Goal: Check status: Check status

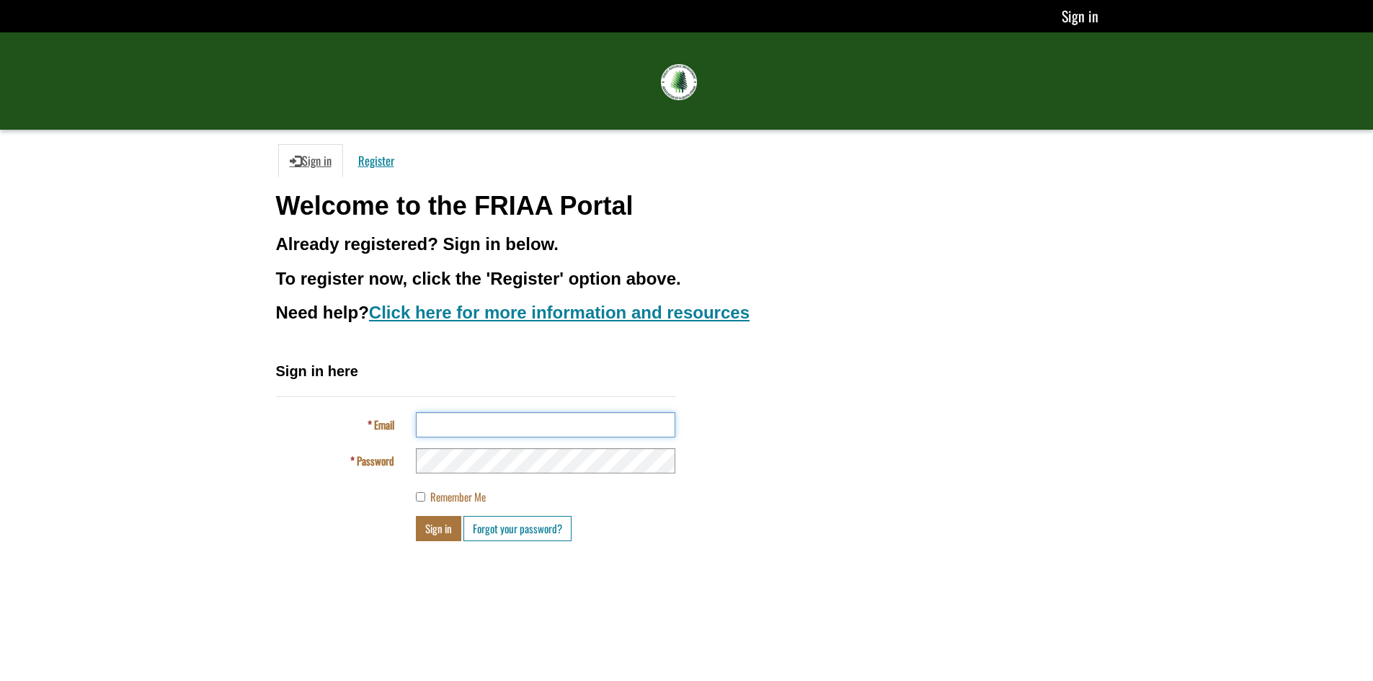
type input "**********"
click at [443, 531] on button "Sign in" at bounding box center [438, 528] width 45 height 25
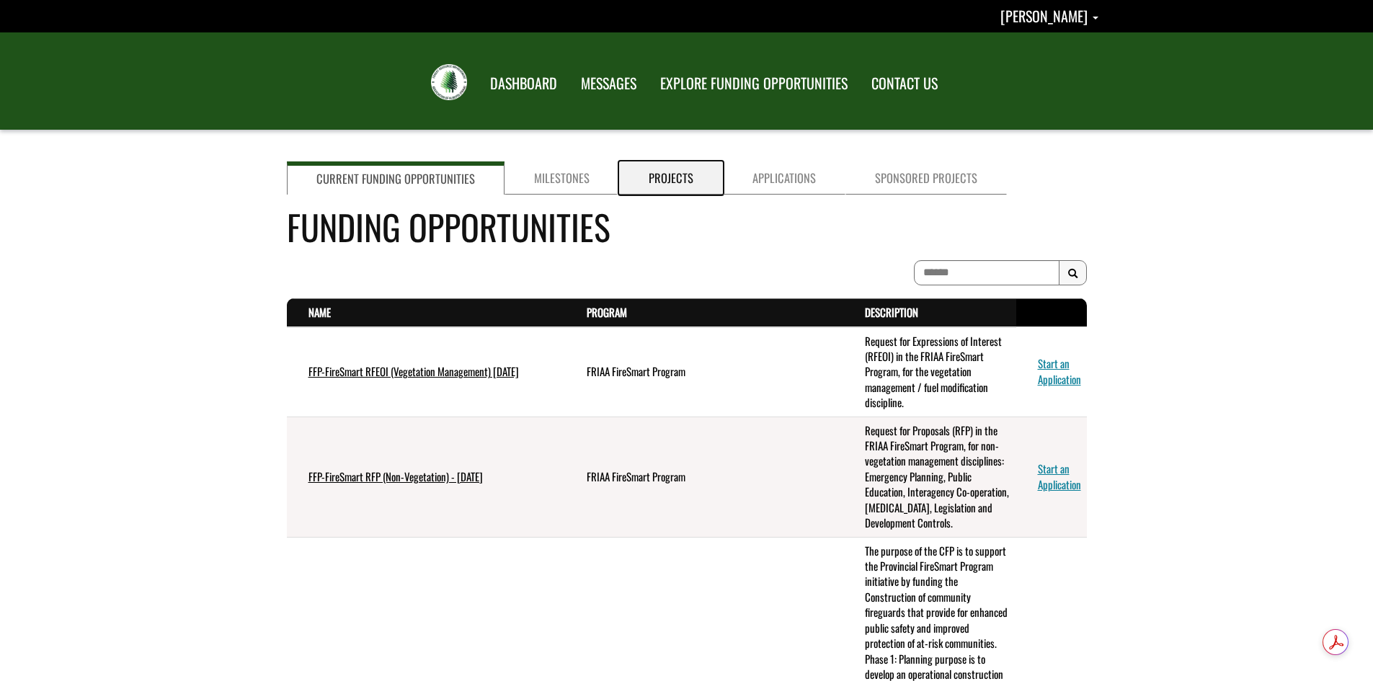
click at [679, 178] on link "Projects" at bounding box center [671, 177] width 104 height 33
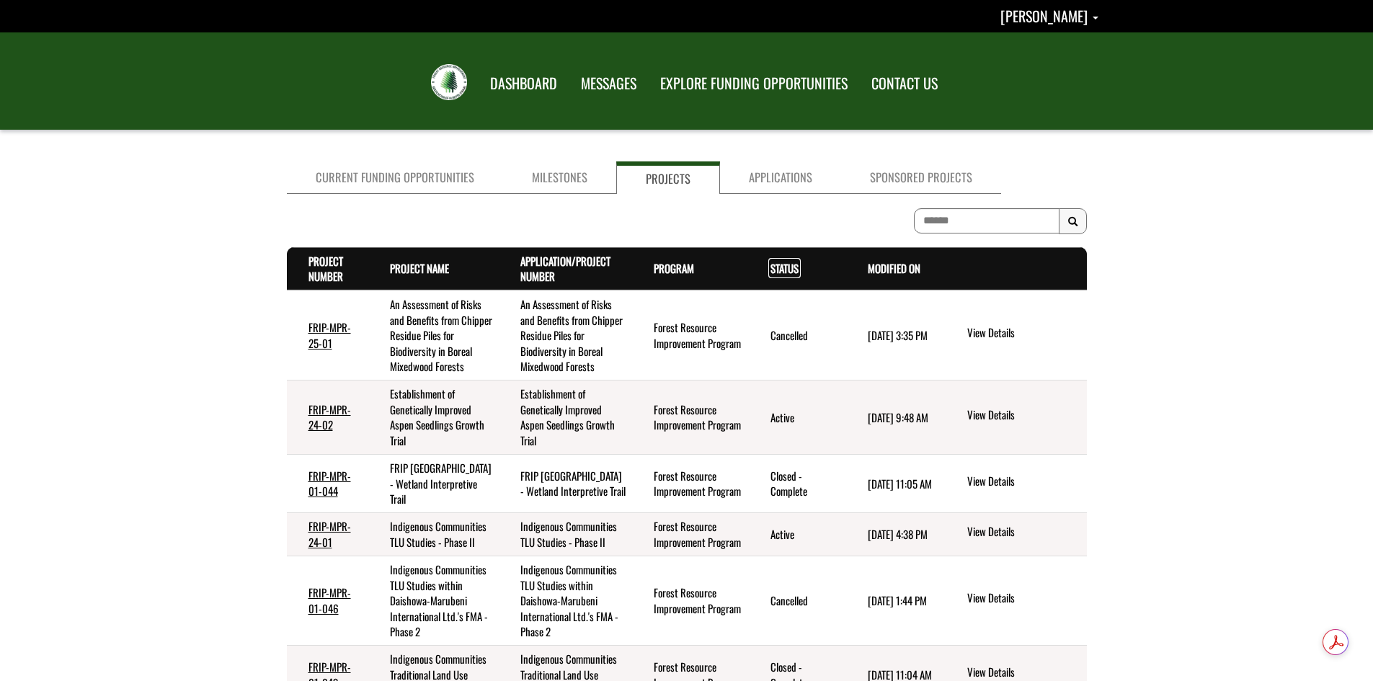
click at [784, 268] on link "Status . sort descending" at bounding box center [785, 268] width 28 height 16
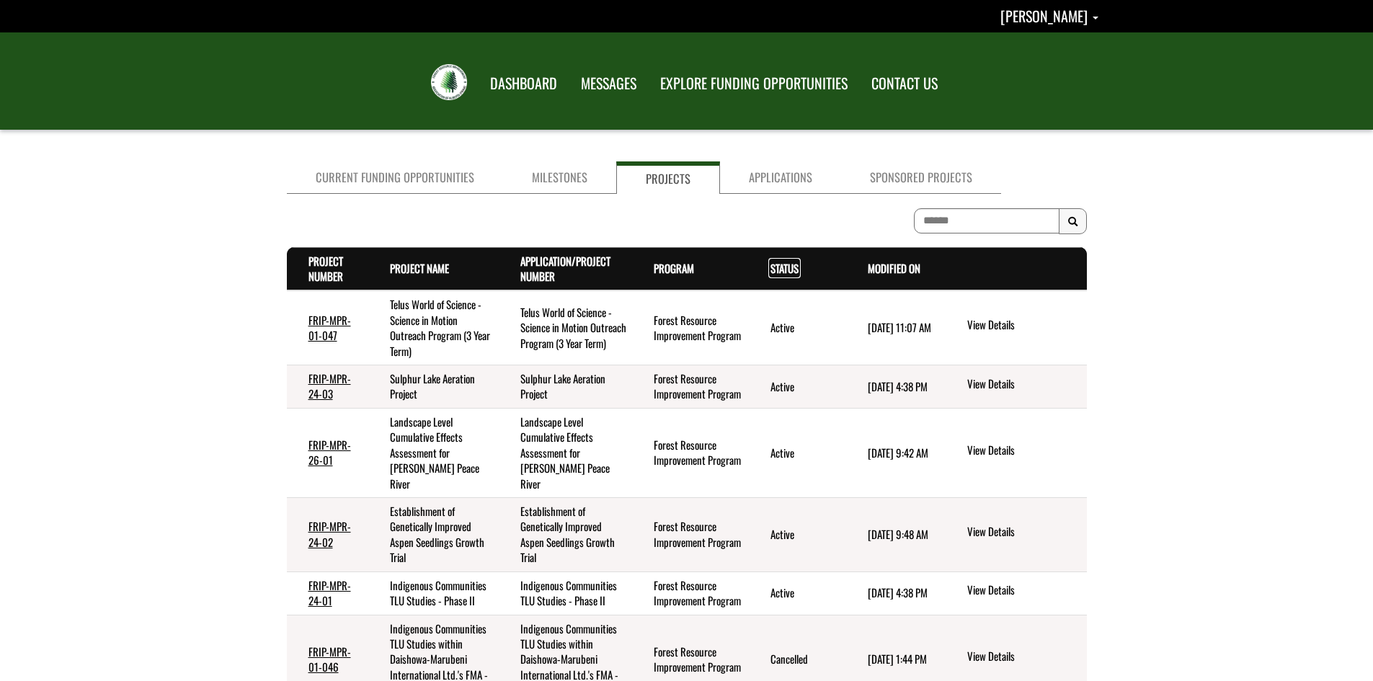
scroll to position [48, 0]
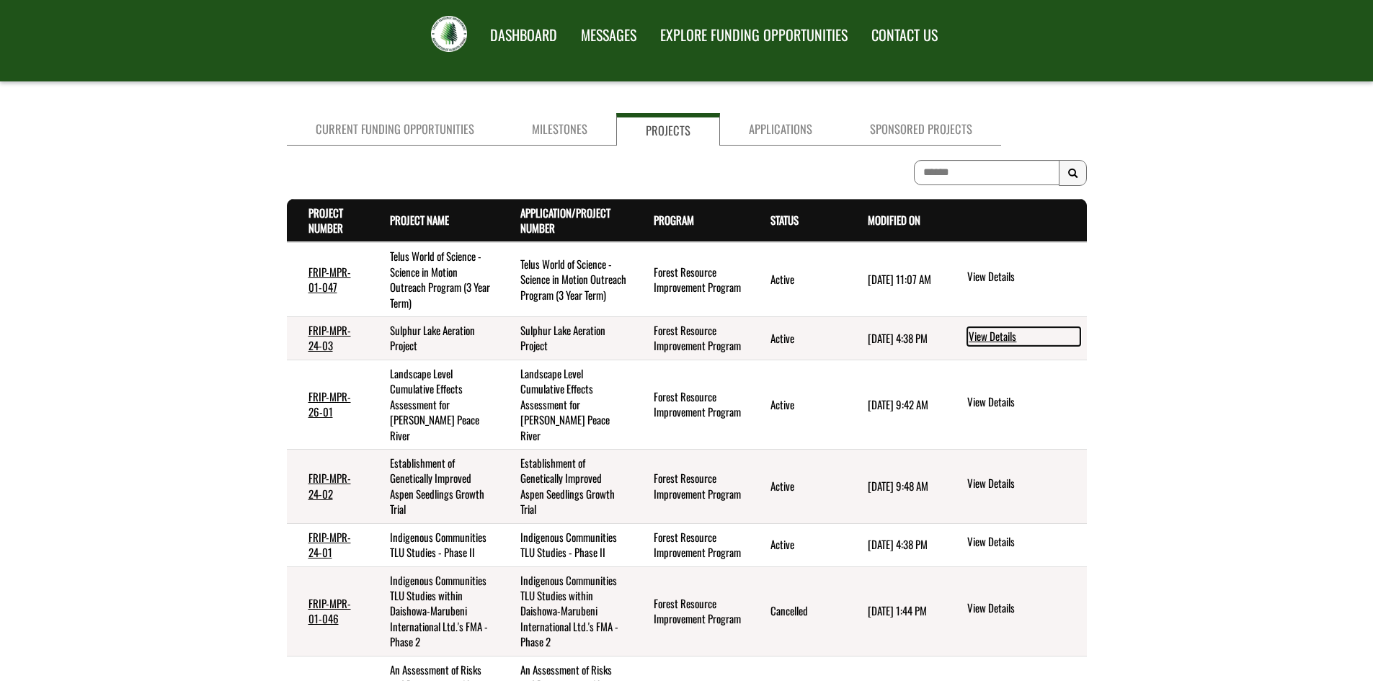
click at [984, 334] on link "View Details" at bounding box center [1023, 336] width 113 height 19
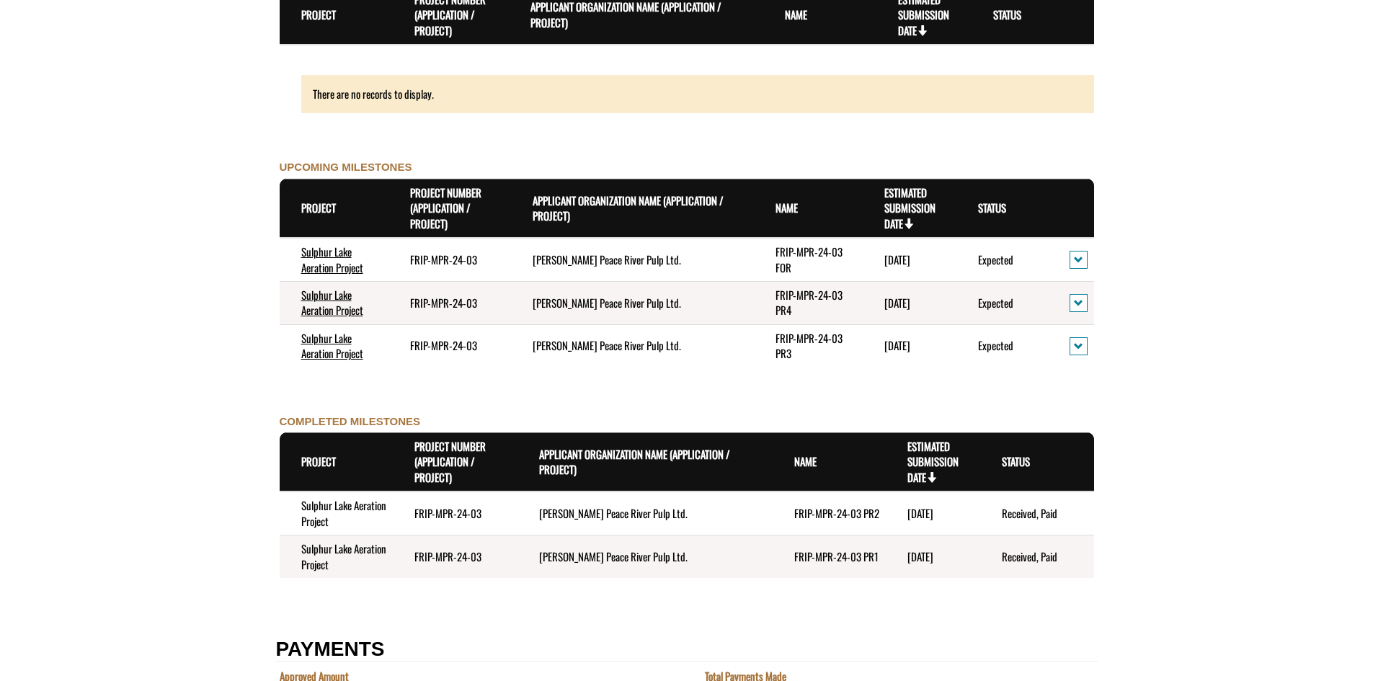
scroll to position [1490, 0]
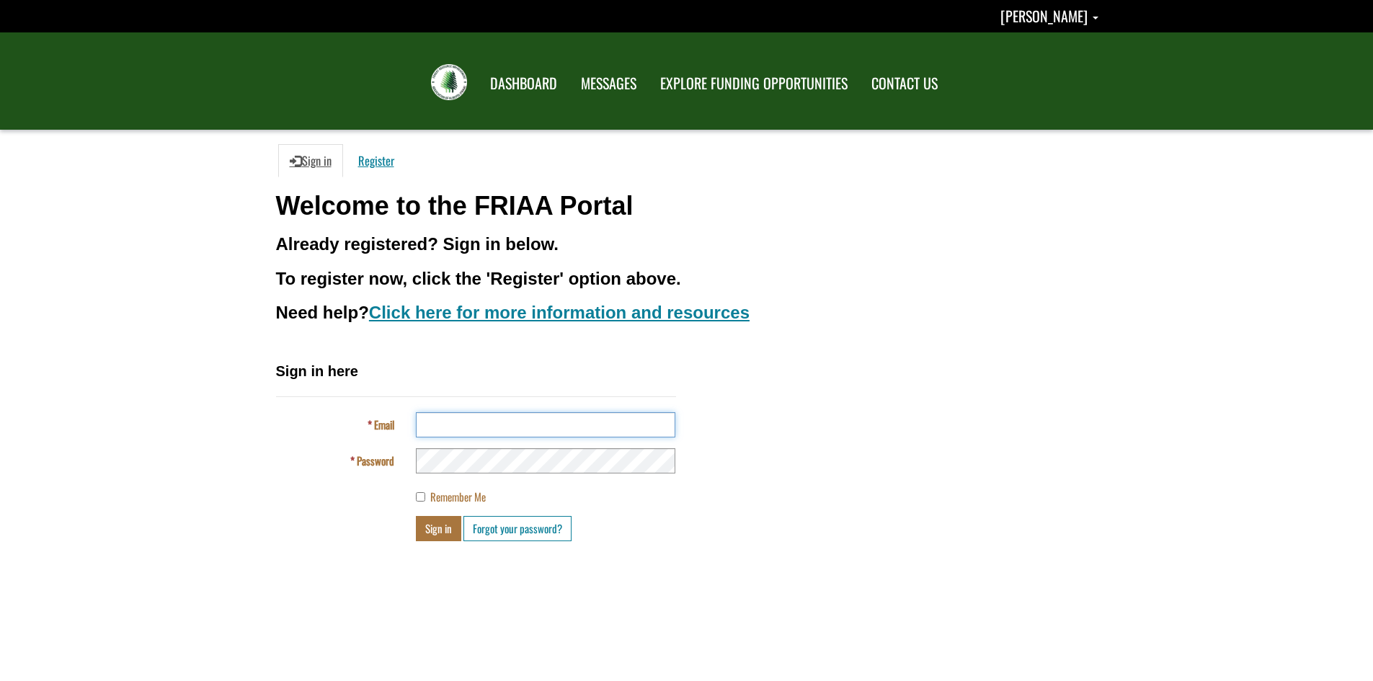
type input "**********"
click at [439, 530] on button "Sign in" at bounding box center [438, 528] width 45 height 25
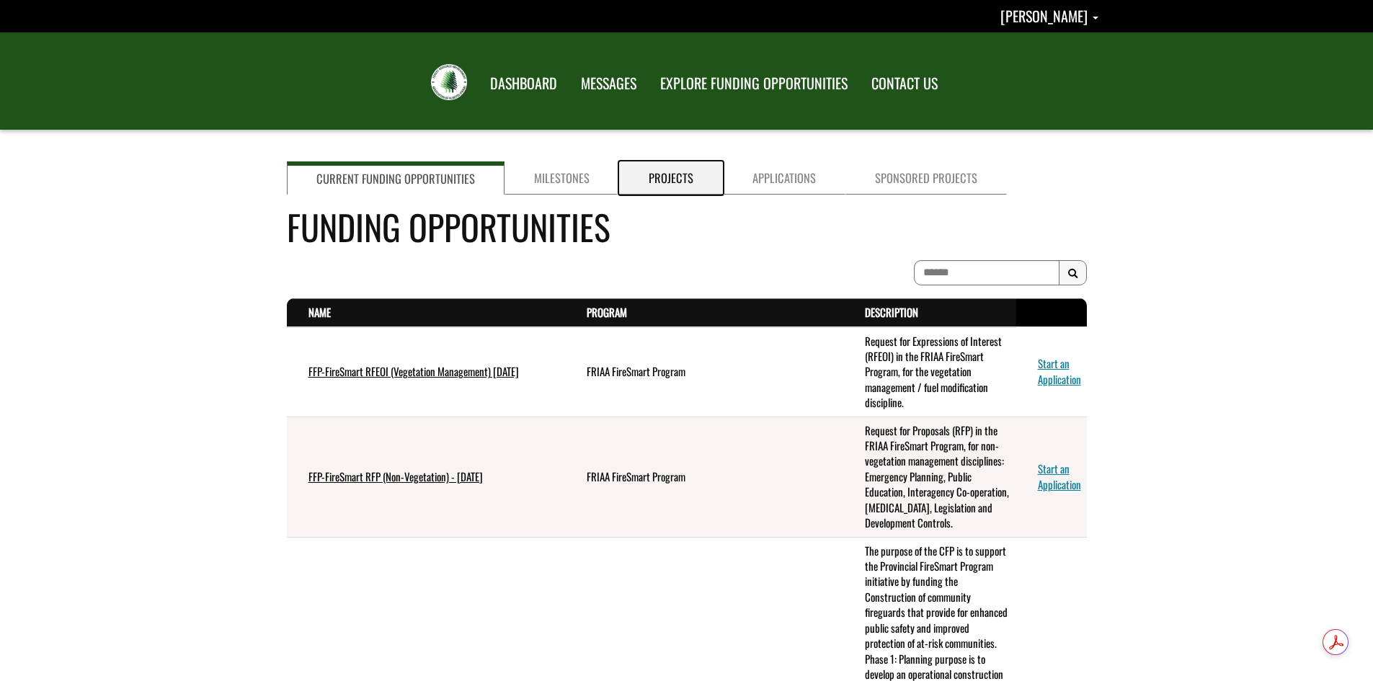
click at [675, 177] on link "Projects" at bounding box center [671, 177] width 104 height 33
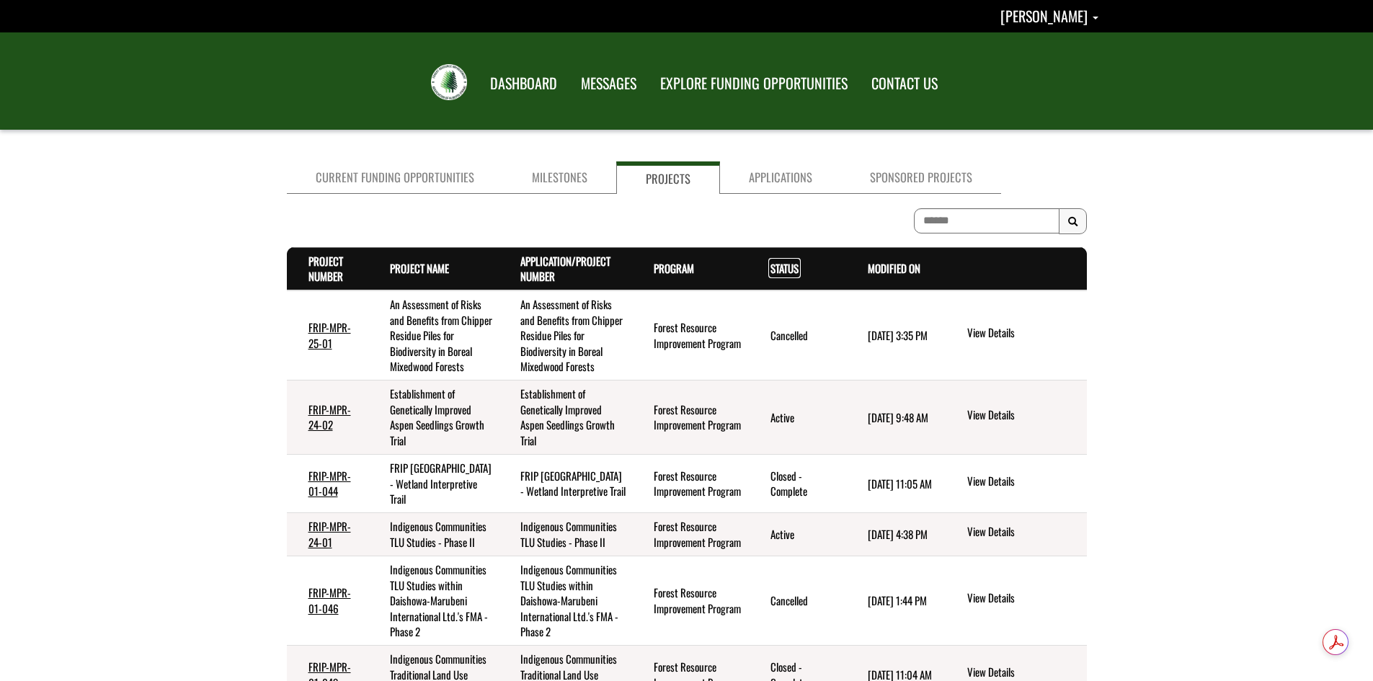
click at [789, 269] on link "Status . sort descending" at bounding box center [785, 268] width 28 height 16
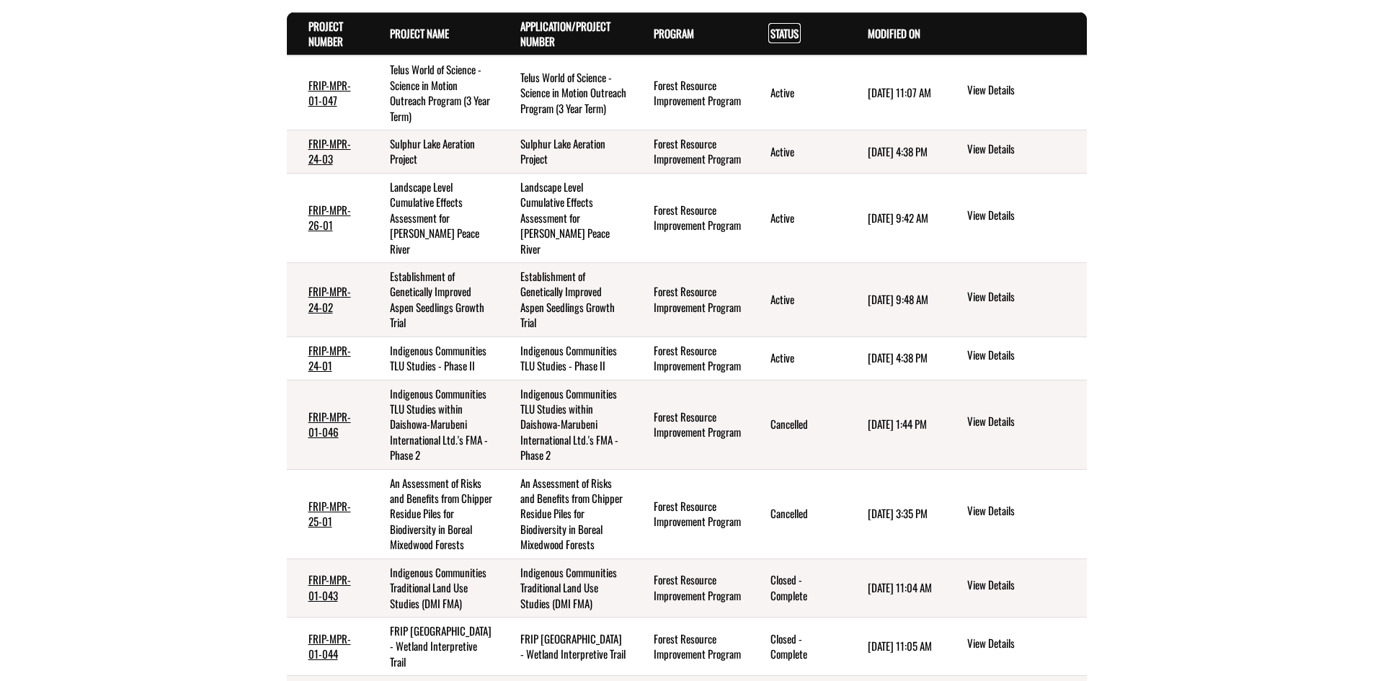
scroll to position [231, 0]
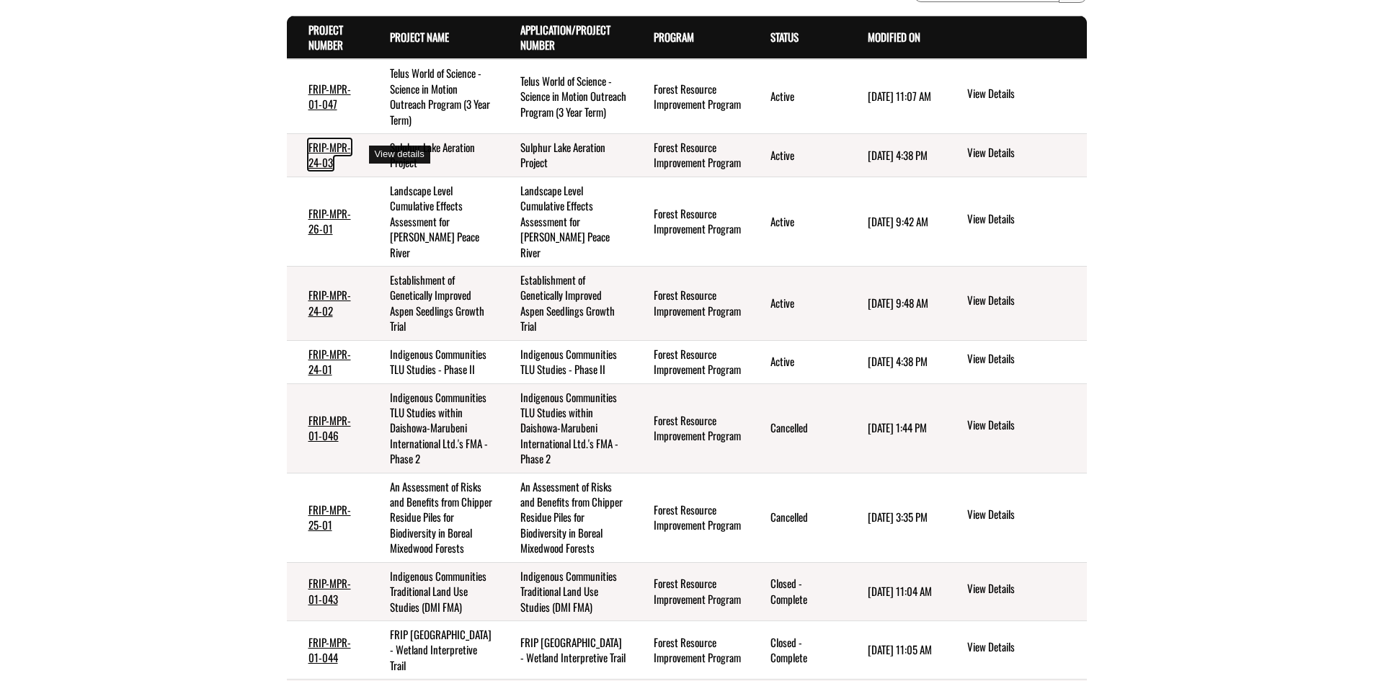
click at [338, 149] on link "FRIP-MPR-24-03" at bounding box center [330, 154] width 43 height 31
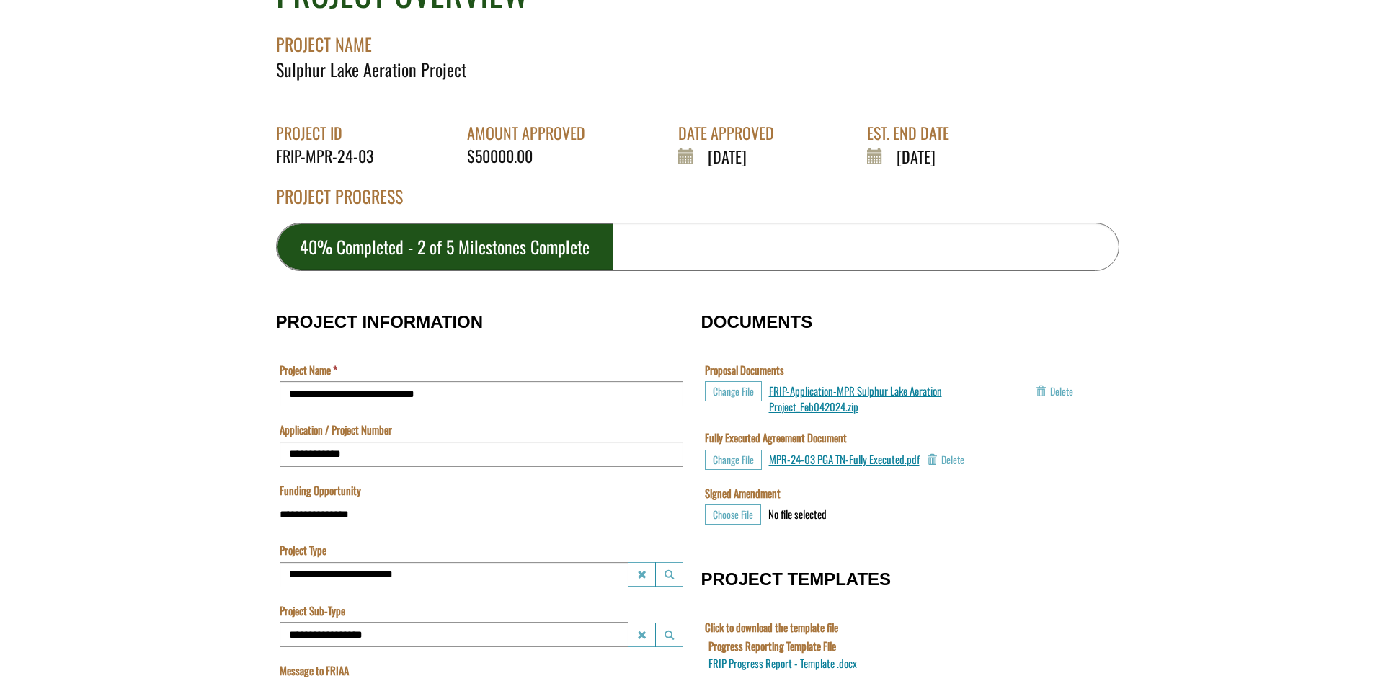
scroll to position [192, 0]
